Goal: Navigation & Orientation: Find specific page/section

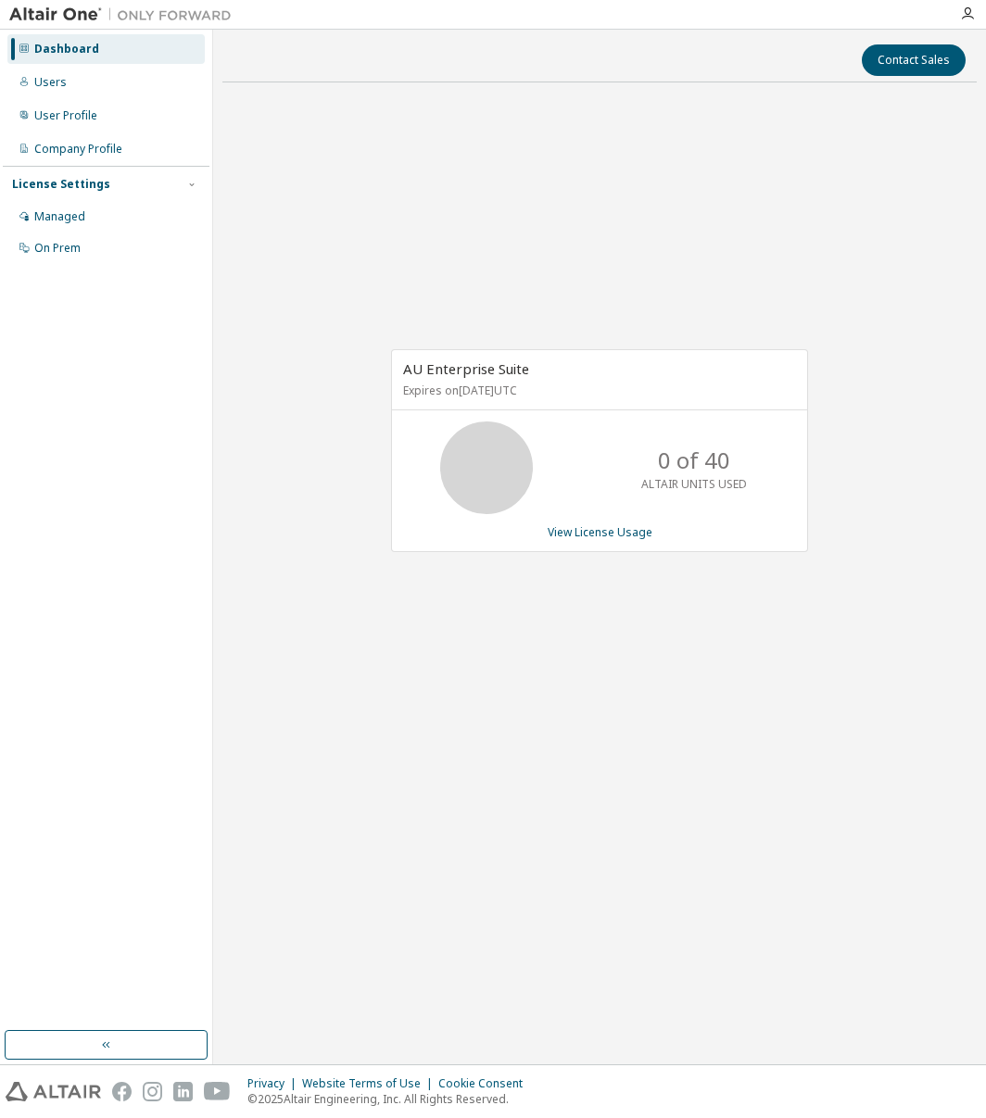
click at [64, 623] on div "Dashboard Users User Profile Company Profile License Settings Managed On Prem" at bounding box center [106, 530] width 207 height 996
click at [65, 603] on div "Dashboard Users User Profile Company Profile License Settings Managed On Prem" at bounding box center [106, 530] width 207 height 996
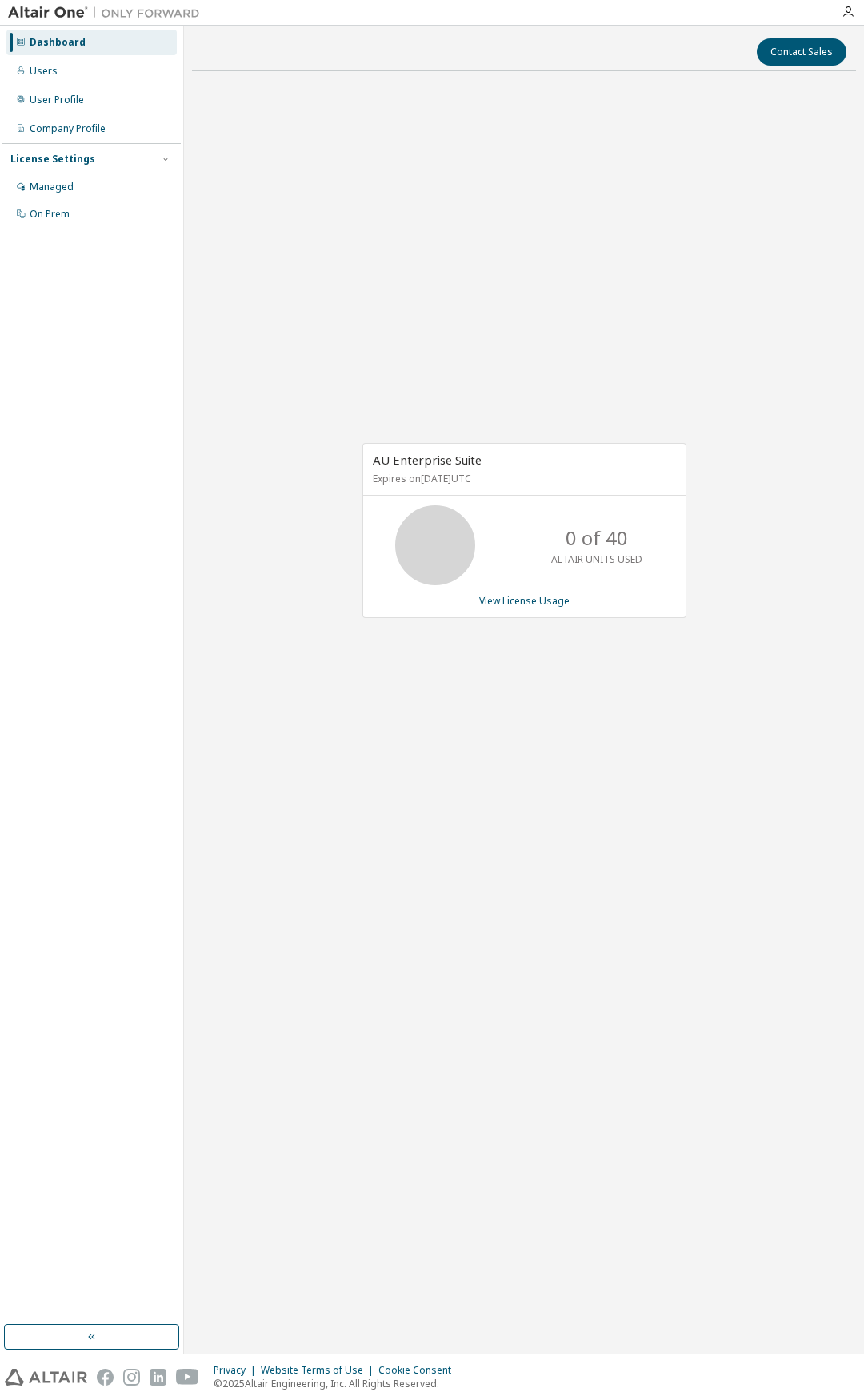
click at [568, 312] on div "AU Enterprise Suite Expires on [DATE] UTC 0 of 40 ALTAIR UNITS USED View Licens…" at bounding box center [523, 539] width 664 height 910
